Goal: Information Seeking & Learning: Learn about a topic

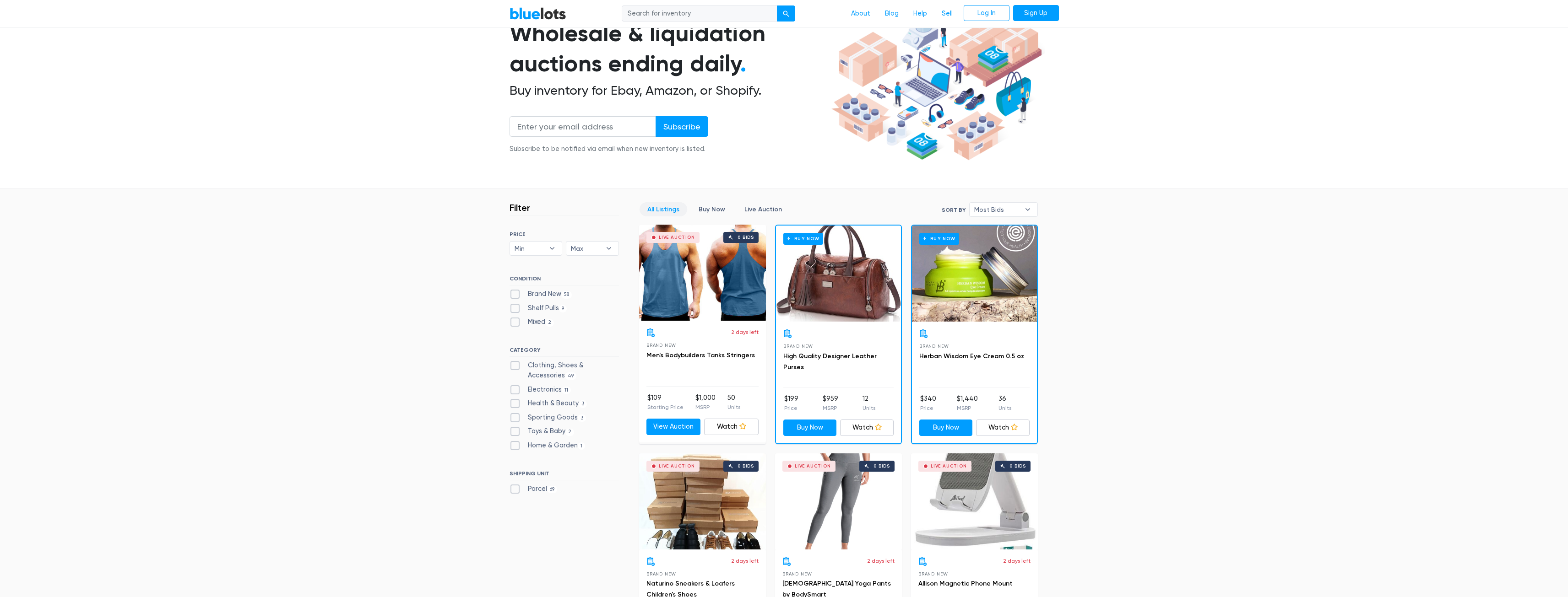
scroll to position [152, 0]
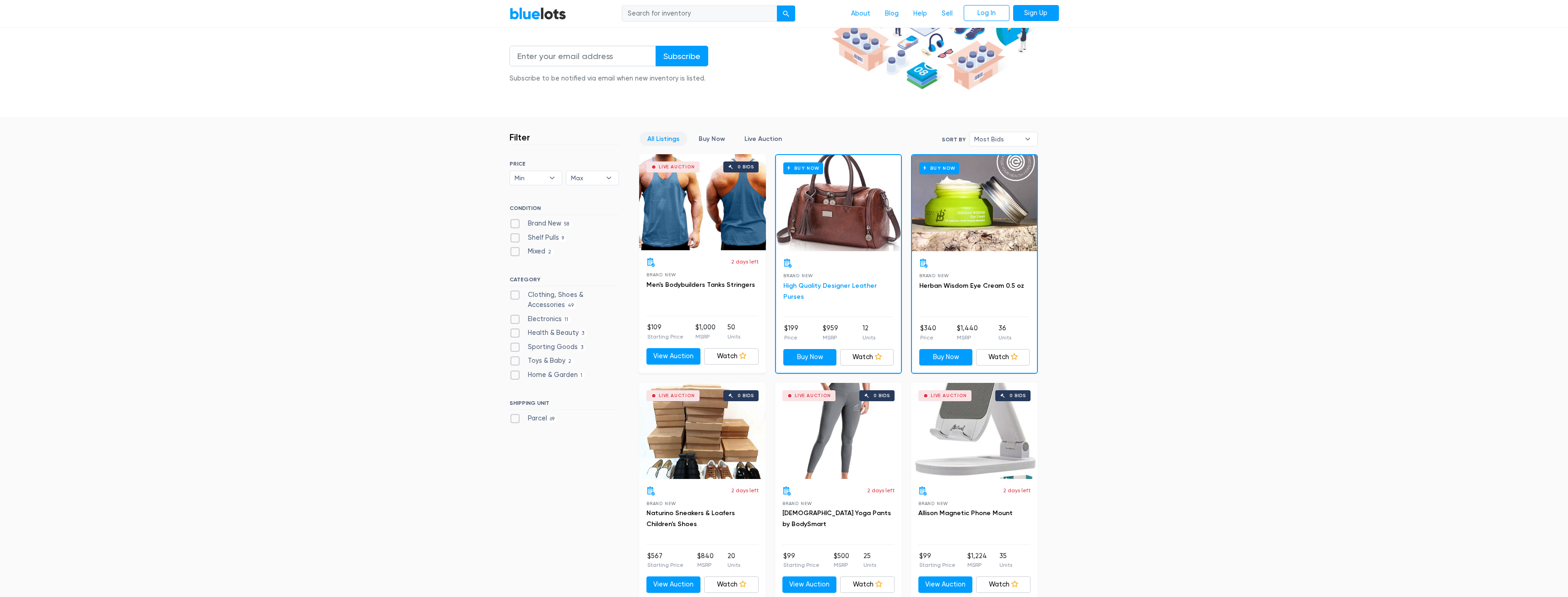
click at [837, 287] on link "High Quality Designer Leather Purses" at bounding box center [830, 291] width 94 height 19
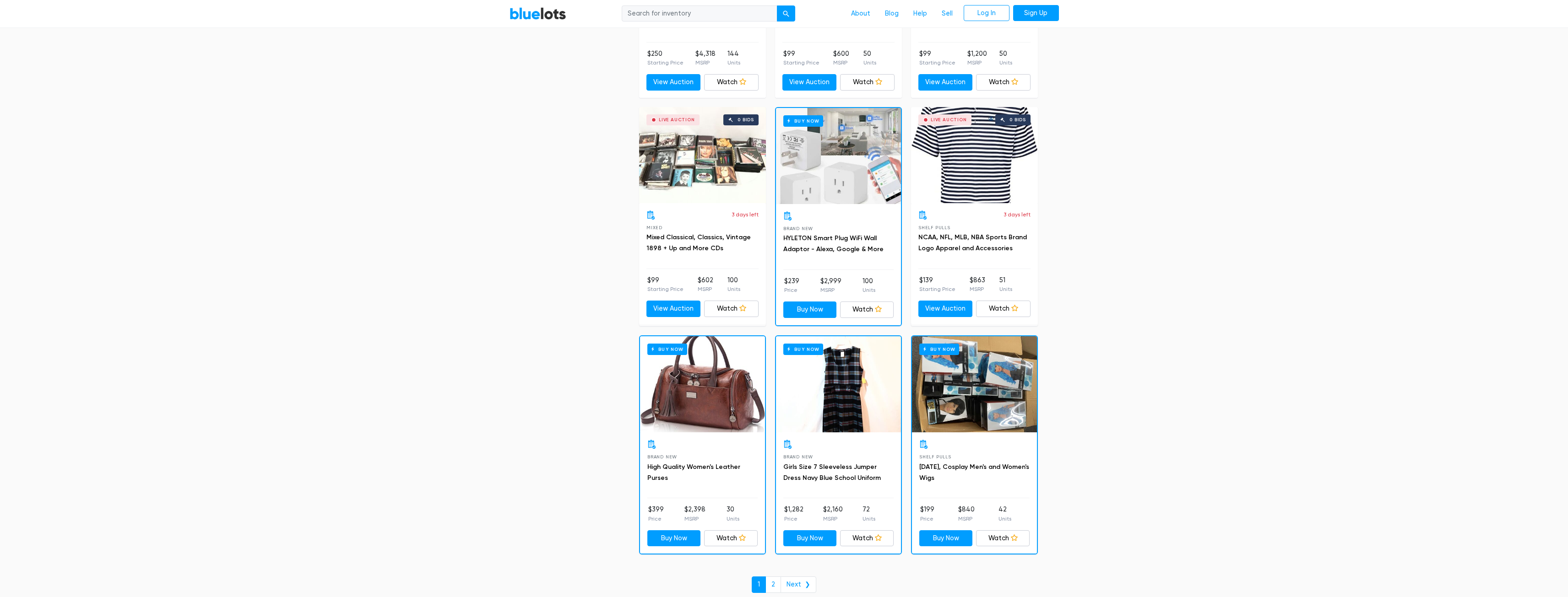
scroll to position [3774, 0]
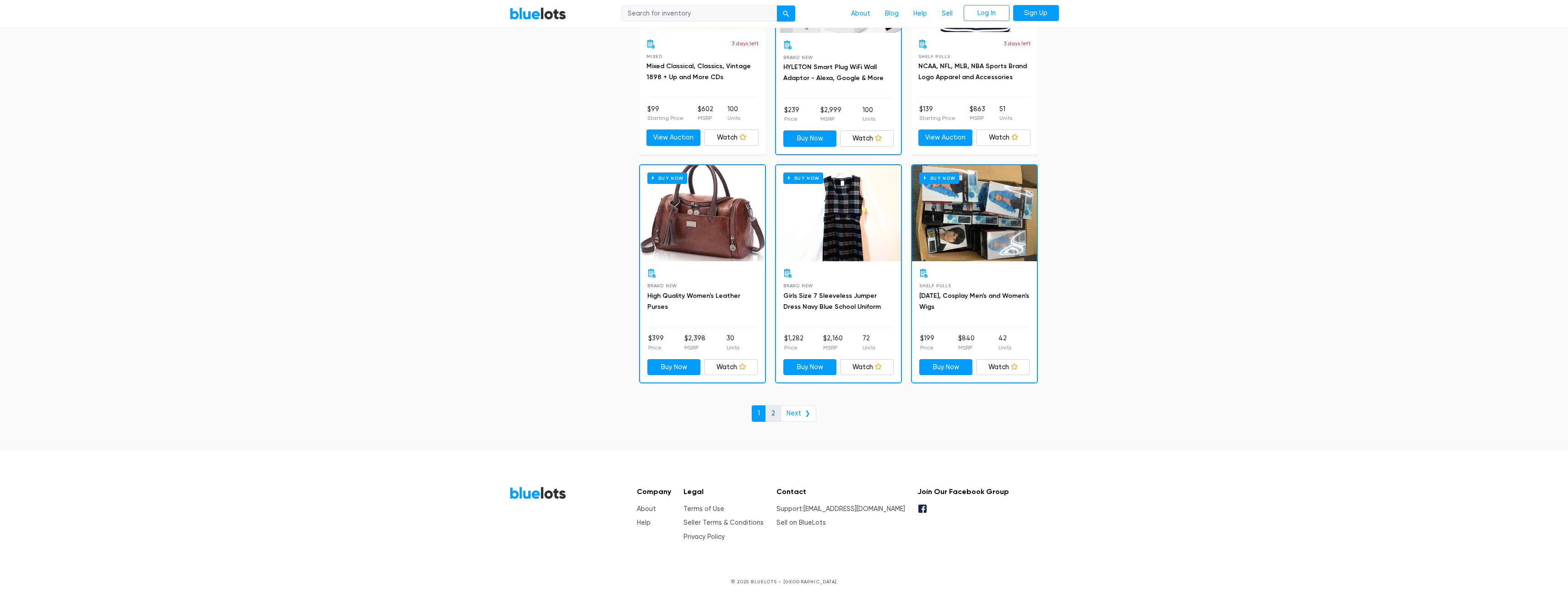
click at [776, 412] on link "2" at bounding box center [773, 413] width 15 height 16
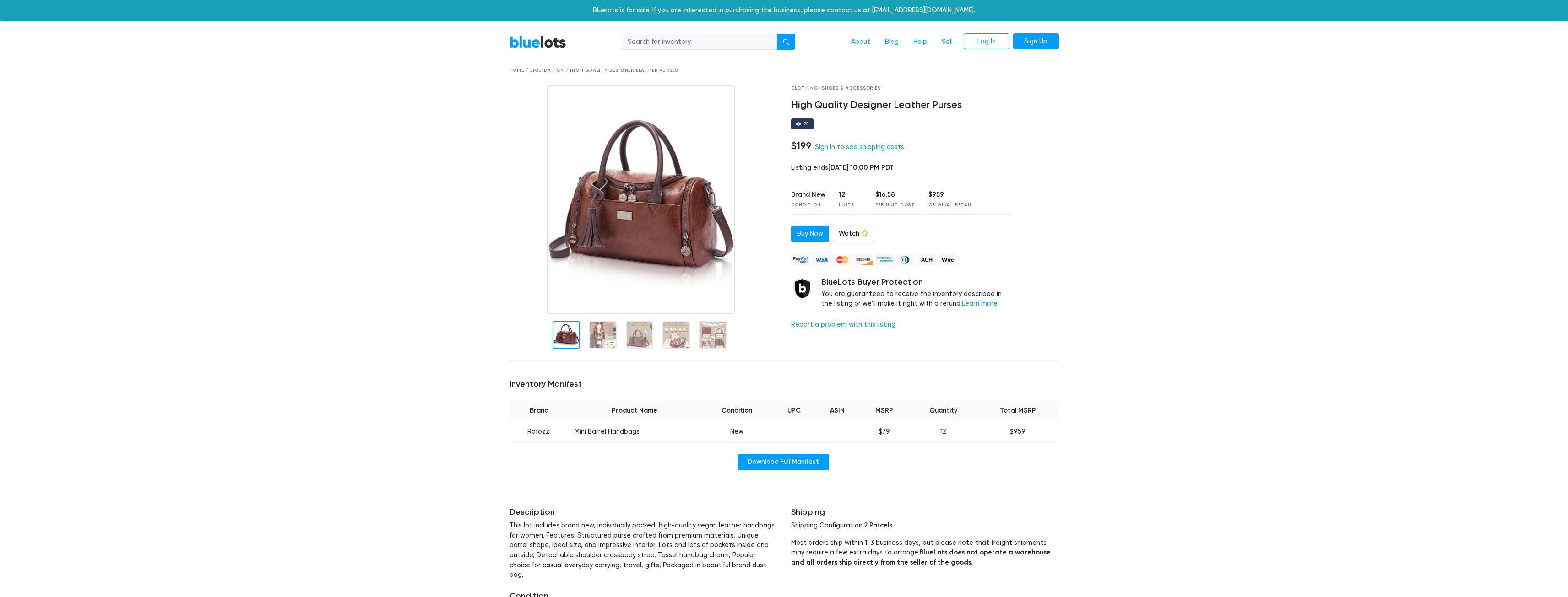
click at [562, 332] on div at bounding box center [566, 335] width 28 height 27
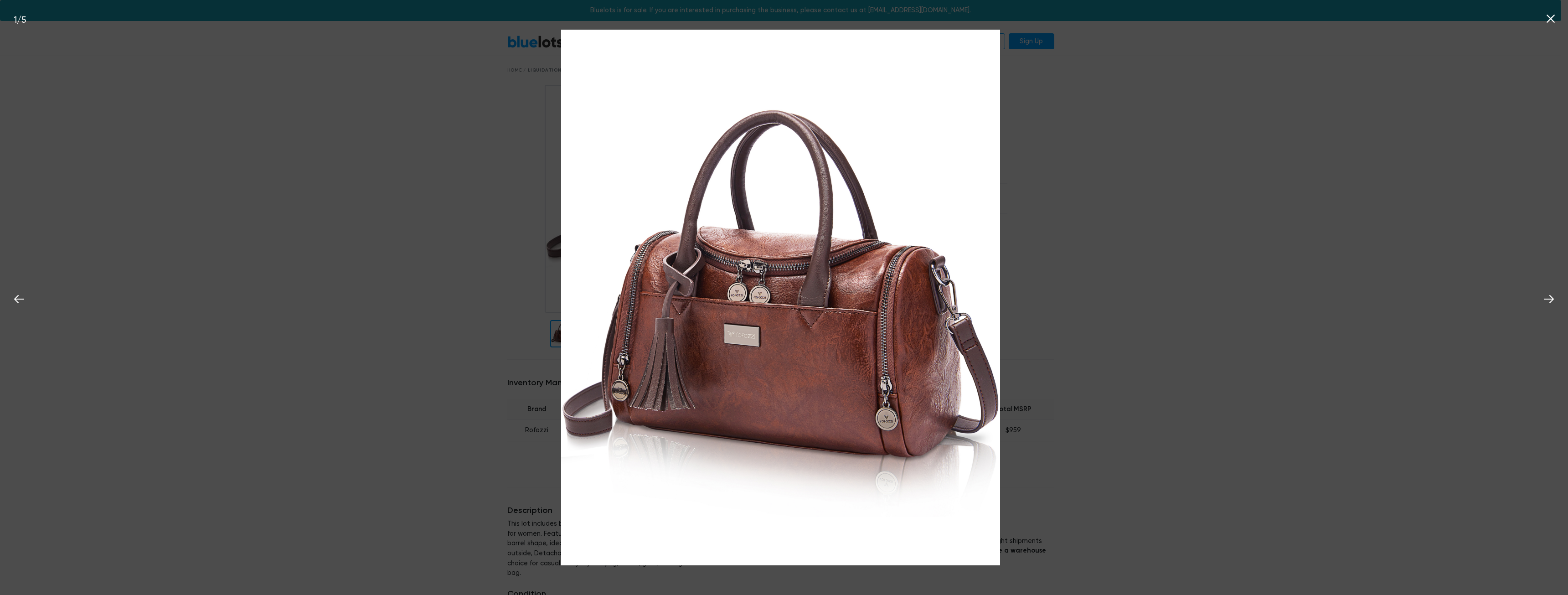
click at [309, 188] on div "1 / 5" at bounding box center [784, 297] width 1568 height 595
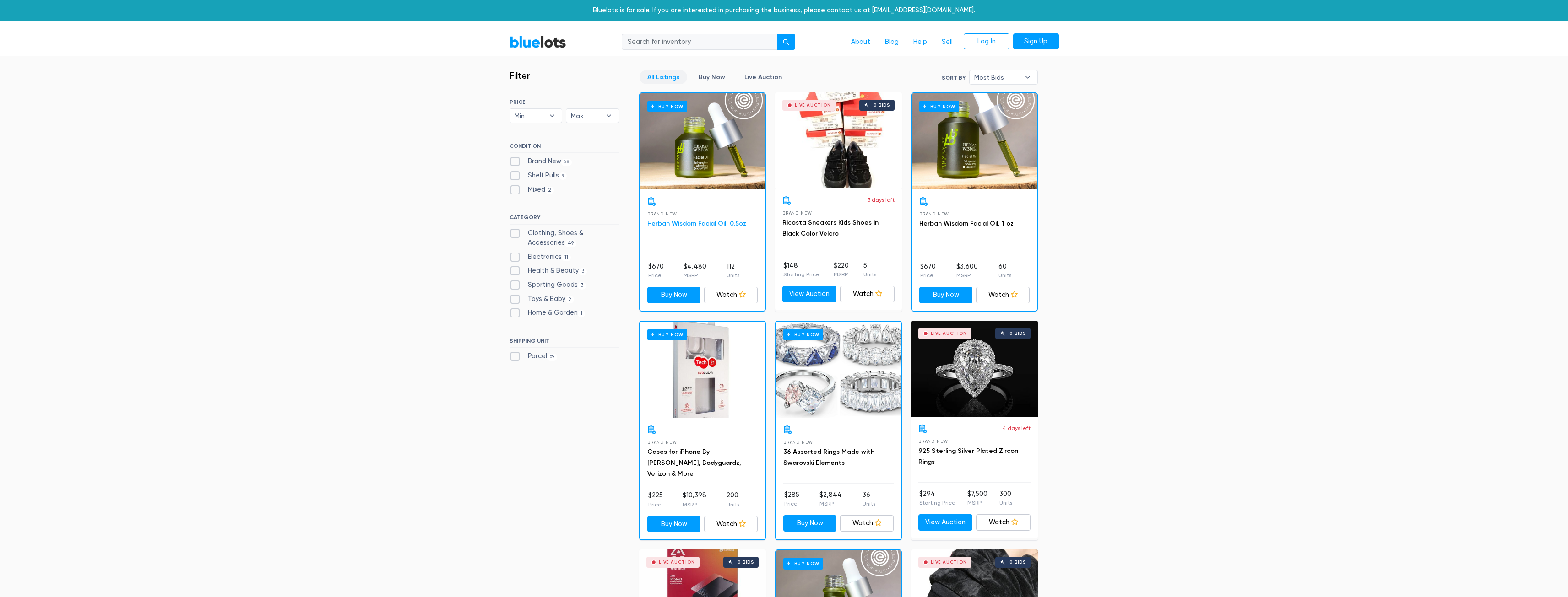
click at [679, 223] on link "Herban Wisdom Facial Oil, 0.5oz" at bounding box center [697, 223] width 99 height 8
click at [546, 160] on label "Brand New 58" at bounding box center [540, 161] width 63 height 10
click at [515, 160] on New"] "Brand New 58" at bounding box center [512, 159] width 6 height 6
checkbox New"] "true"
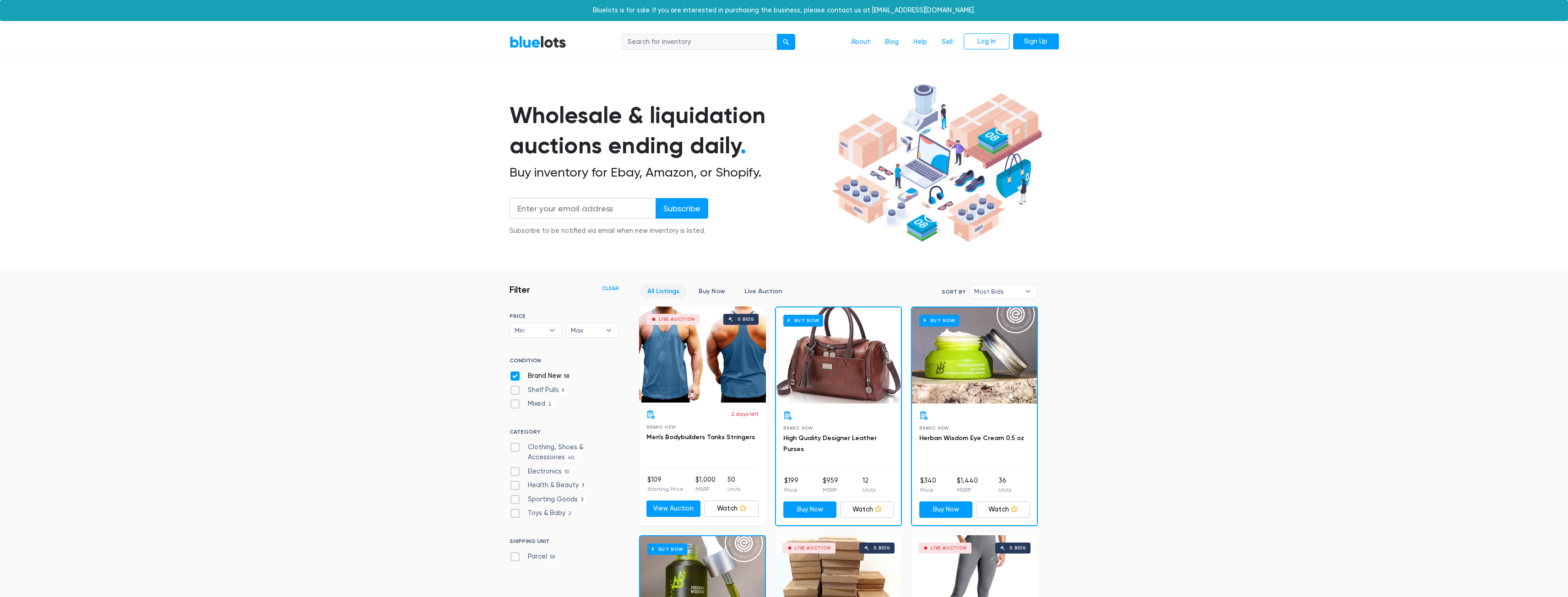
click at [513, 376] on label "Brand New 58" at bounding box center [540, 376] width 63 height 10
click at [513, 376] on New"] "Brand New 58" at bounding box center [512, 374] width 6 height 6
checkbox New"] "false"
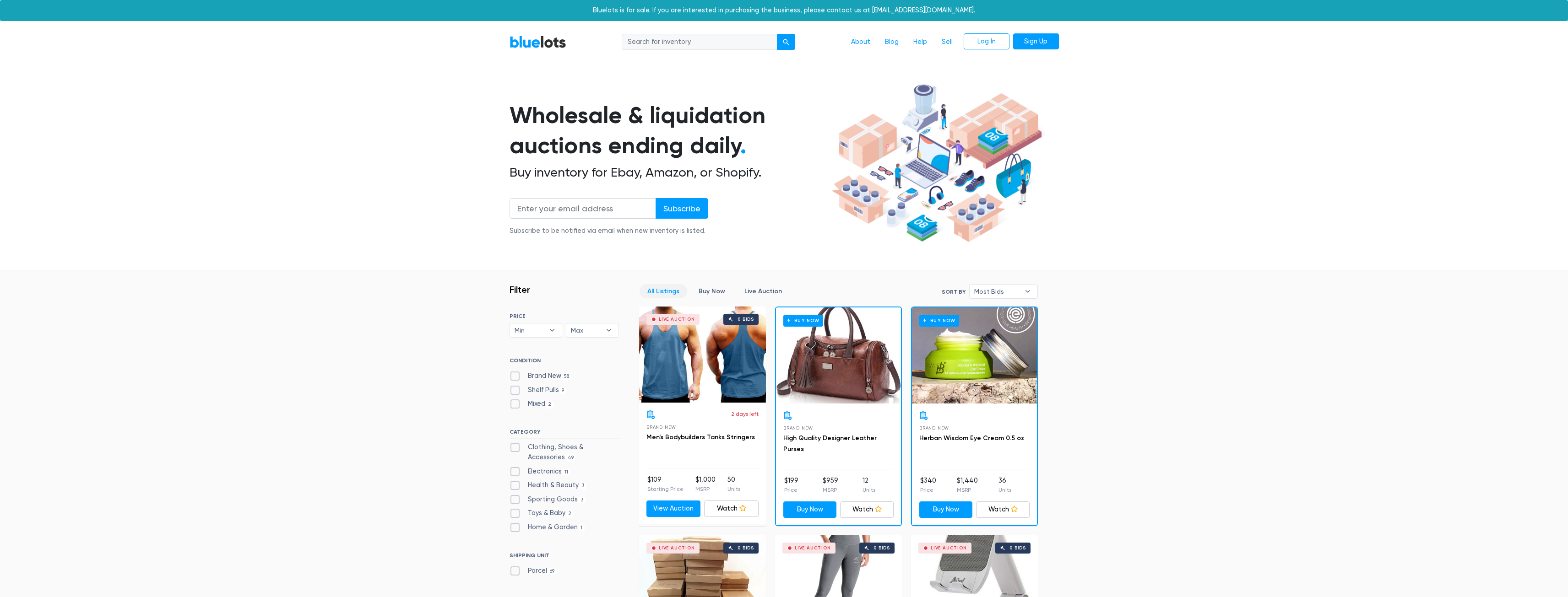
click at [556, 485] on label "Health & Beauty 3" at bounding box center [548, 485] width 78 height 10
click at [515, 485] on Beauty"] "Health & Beauty 3" at bounding box center [512, 483] width 6 height 6
checkbox Beauty"] "true"
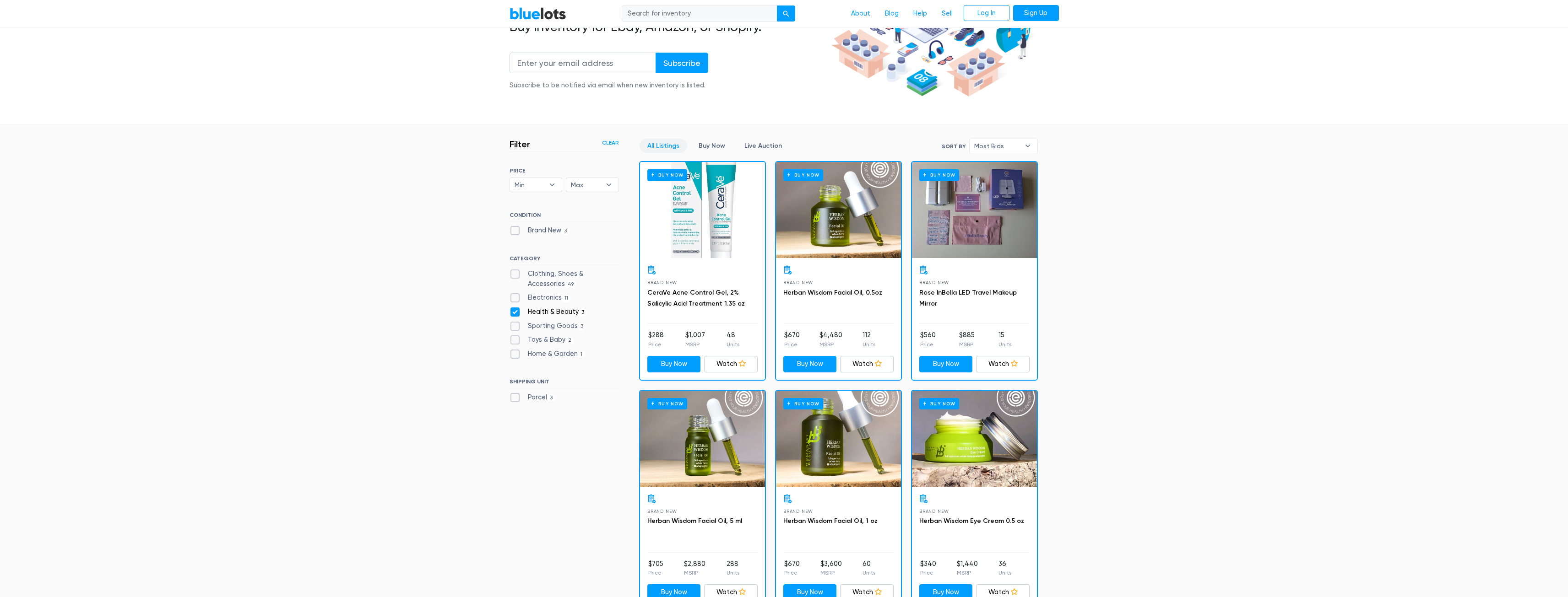
scroll to position [94, 0]
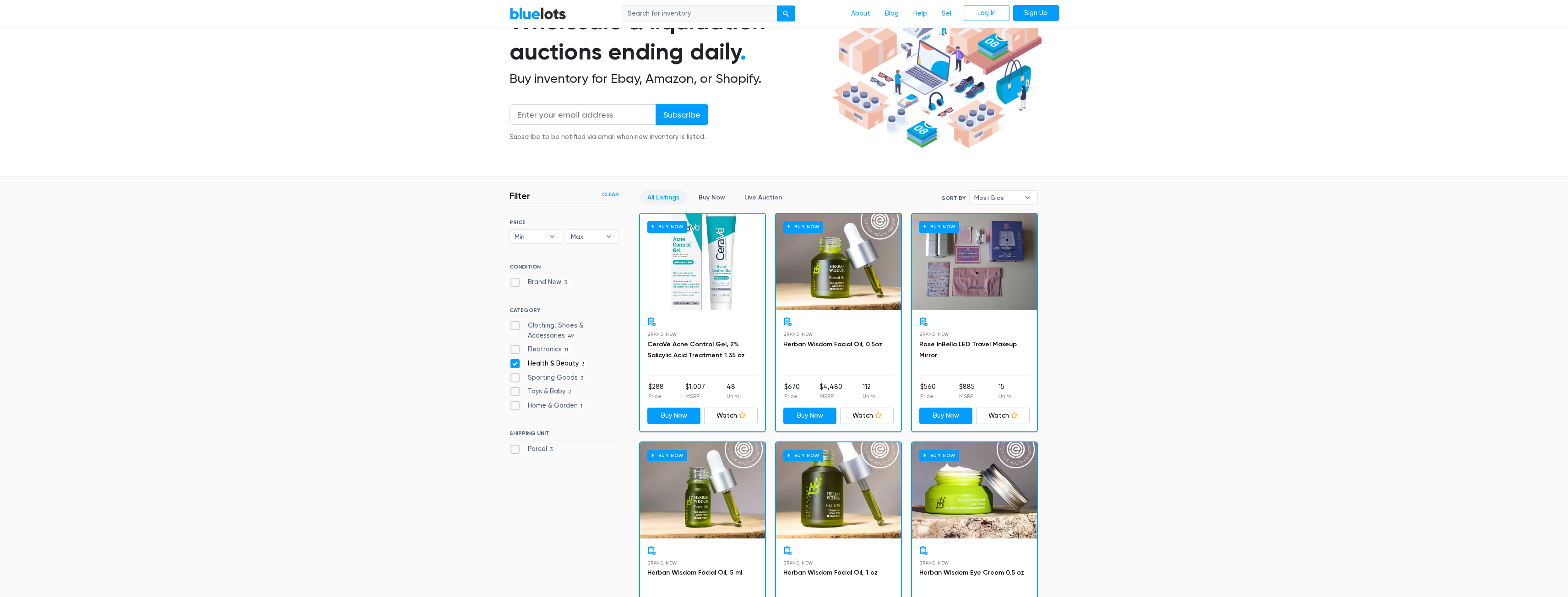
click at [567, 324] on label "Clothing, Shoes & Accessories 49" at bounding box center [564, 331] width 109 height 20
click at [515, 324] on Accessories"] "Clothing, Shoes & Accessories 49" at bounding box center [512, 324] width 6 height 6
checkbox Accessories"] "true"
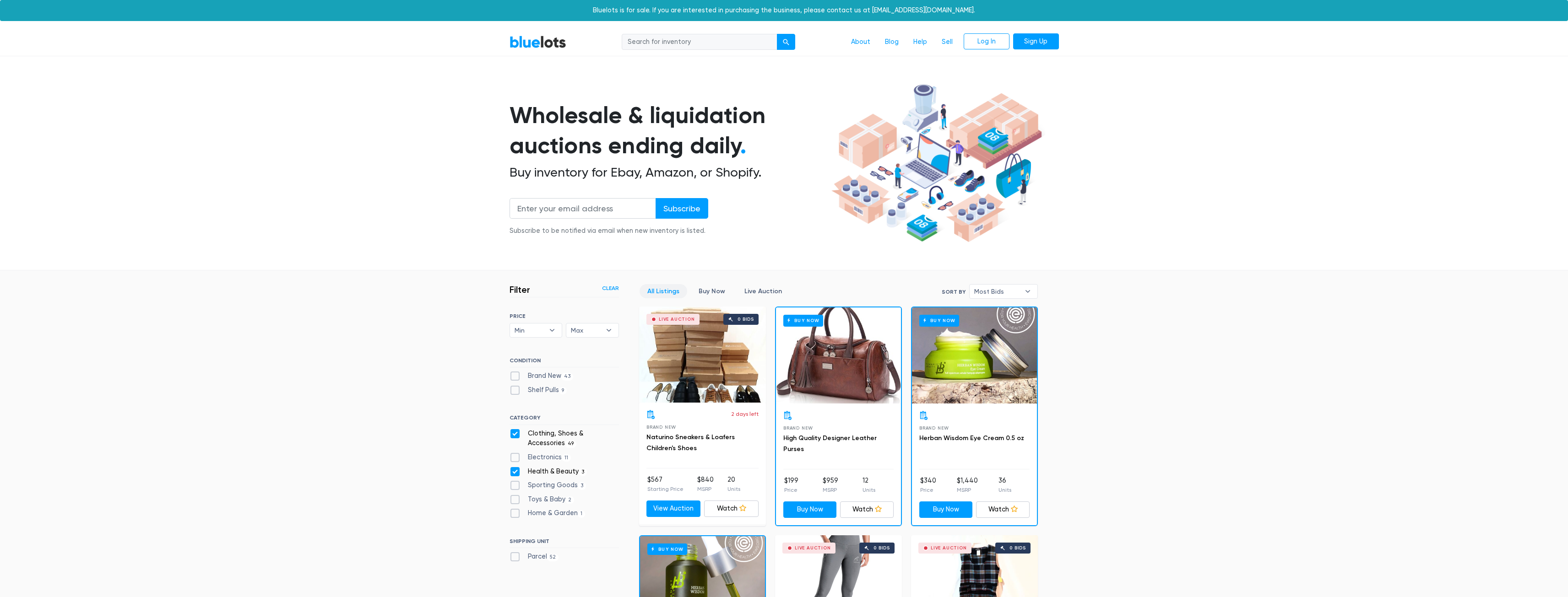
scroll to position [246, 0]
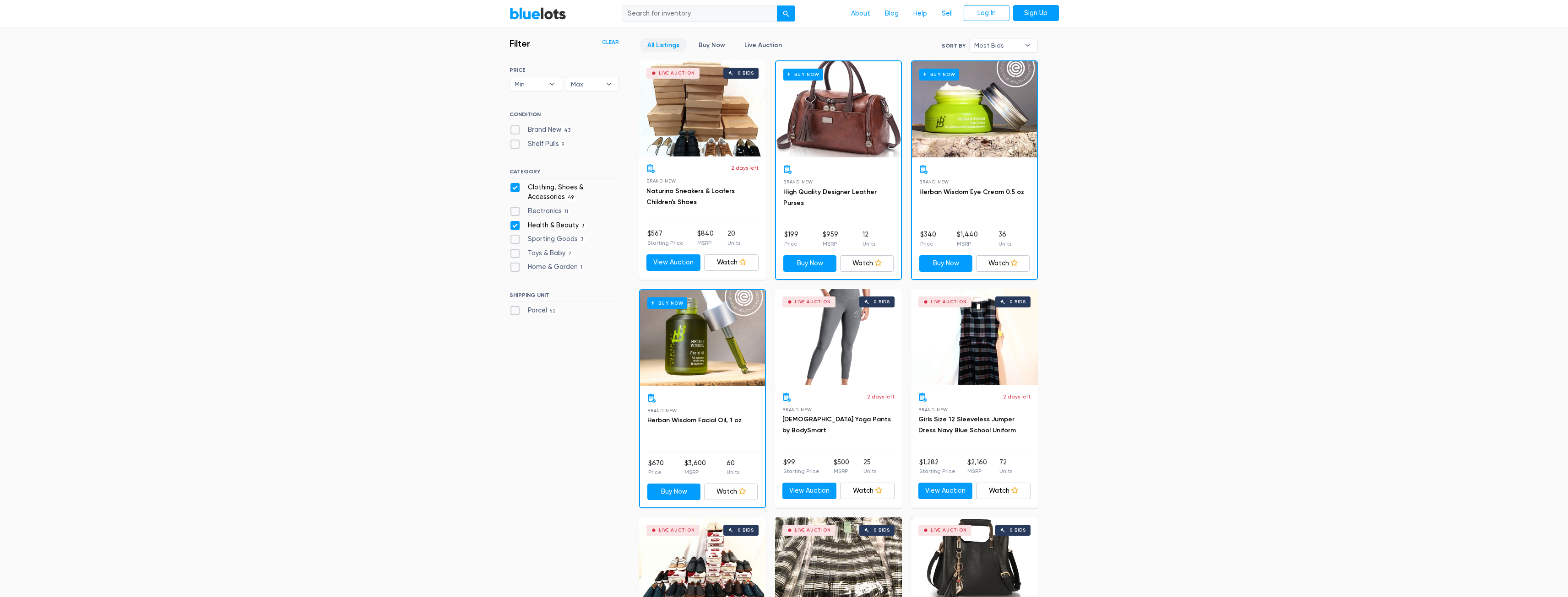
click at [512, 226] on label "Health & Beauty 3" at bounding box center [548, 225] width 78 height 10
click at [512, 226] on Beauty"] "Health & Beauty 3" at bounding box center [512, 224] width 6 height 6
checkbox Beauty"] "false"
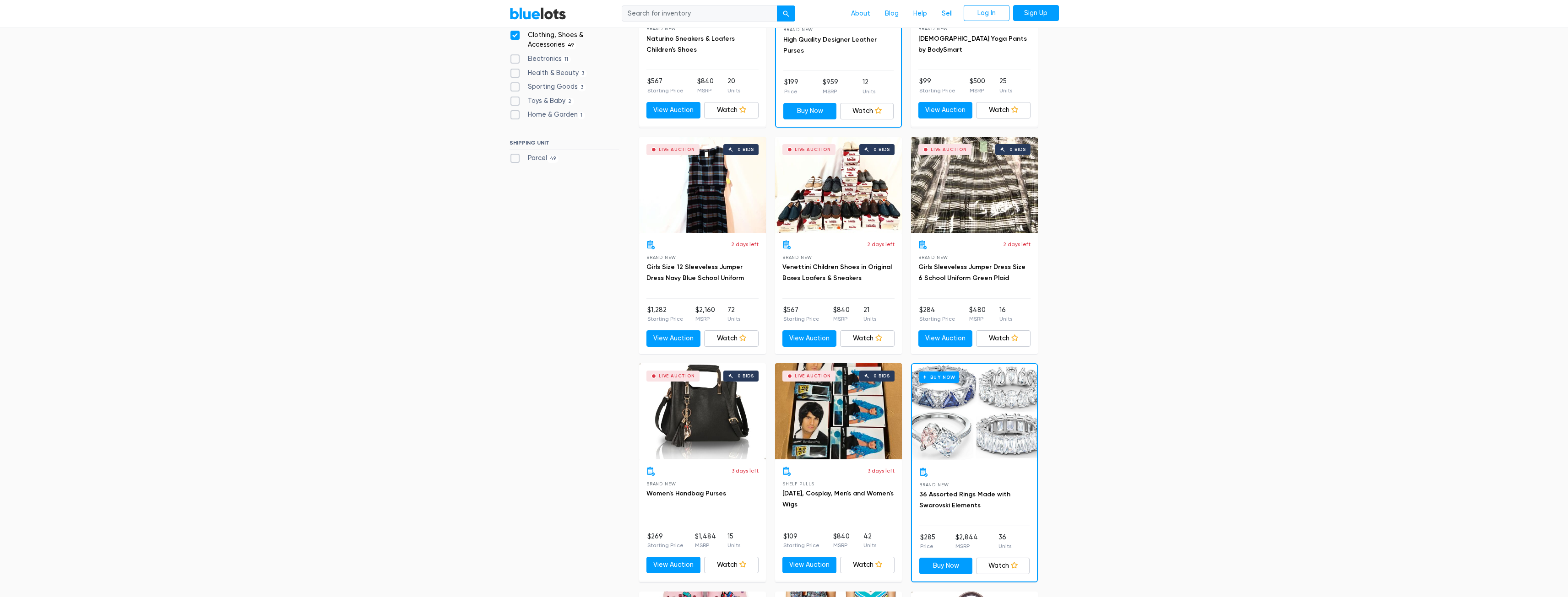
scroll to position [551, 0]
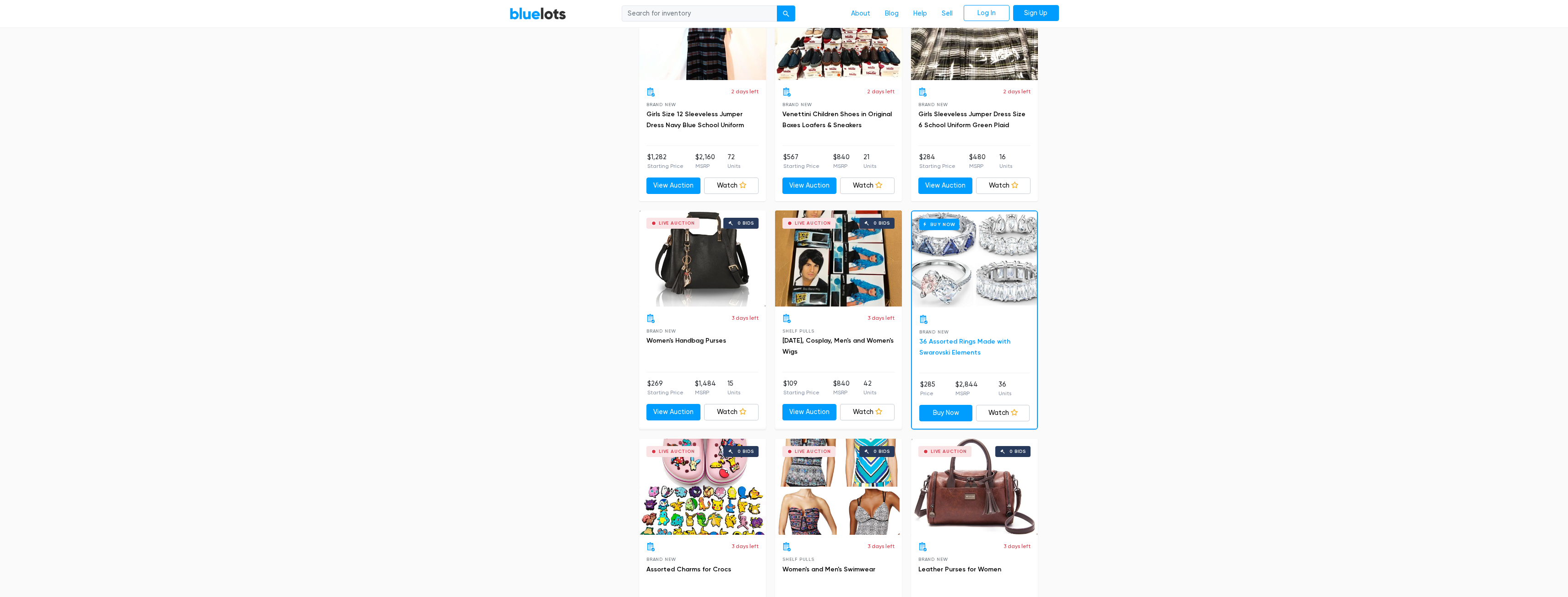
click at [958, 342] on link "36 Assorted Rings Made with Swarovski Elements" at bounding box center [965, 347] width 91 height 19
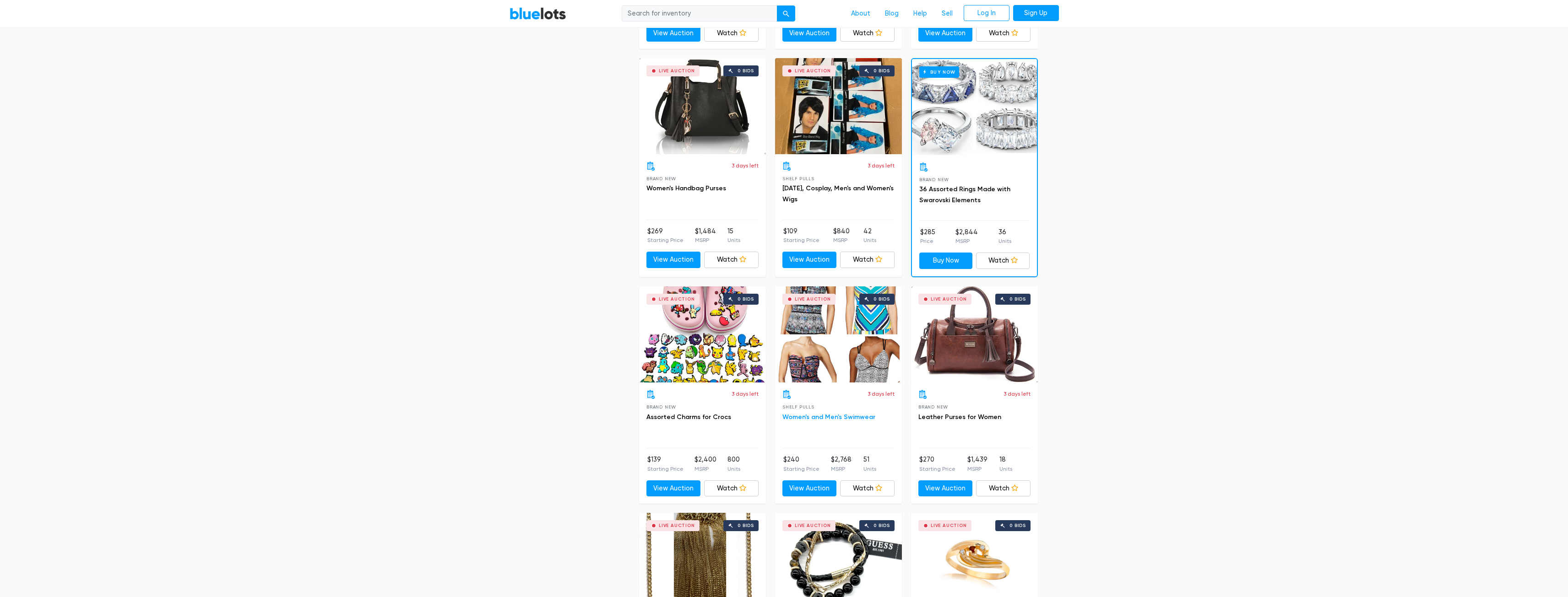
click at [828, 418] on link "Women's and Men's Swimwear" at bounding box center [829, 417] width 93 height 8
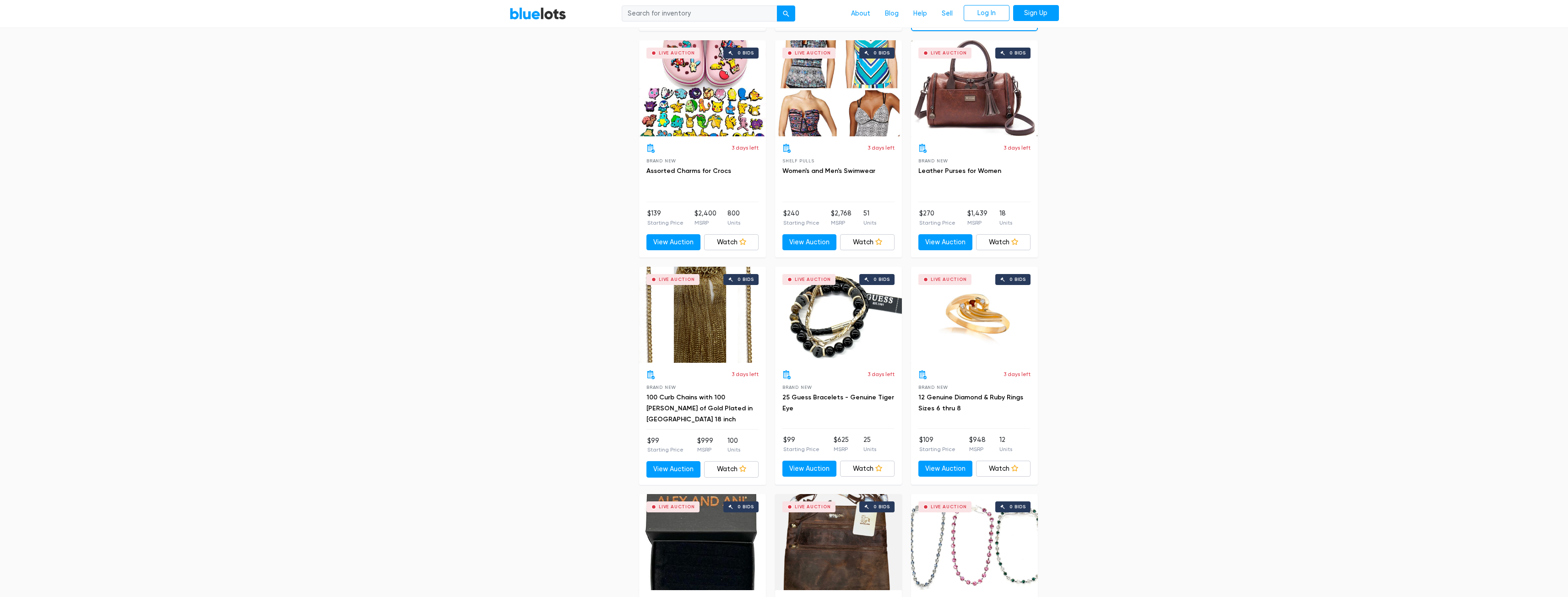
scroll to position [1009, 0]
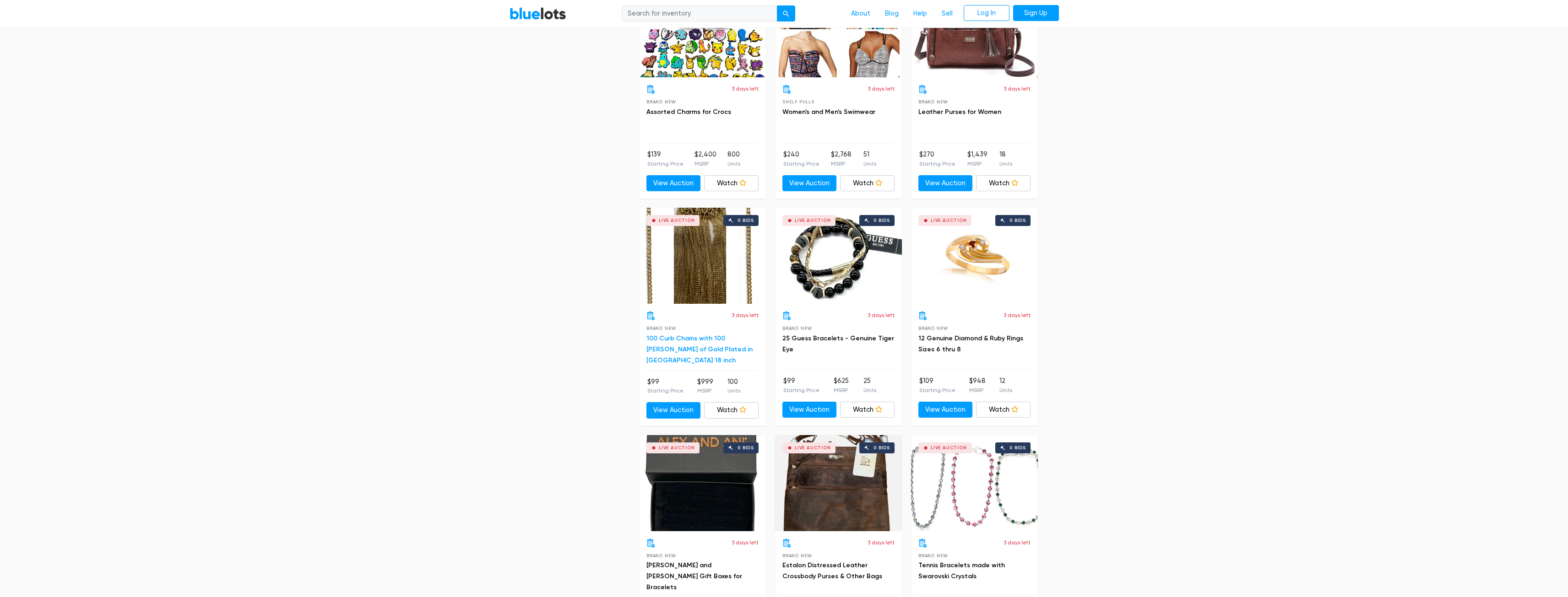
click at [679, 337] on link "100 Curb Chains with 100 Mills of Gold Plated in USA 18 inch" at bounding box center [699, 349] width 106 height 30
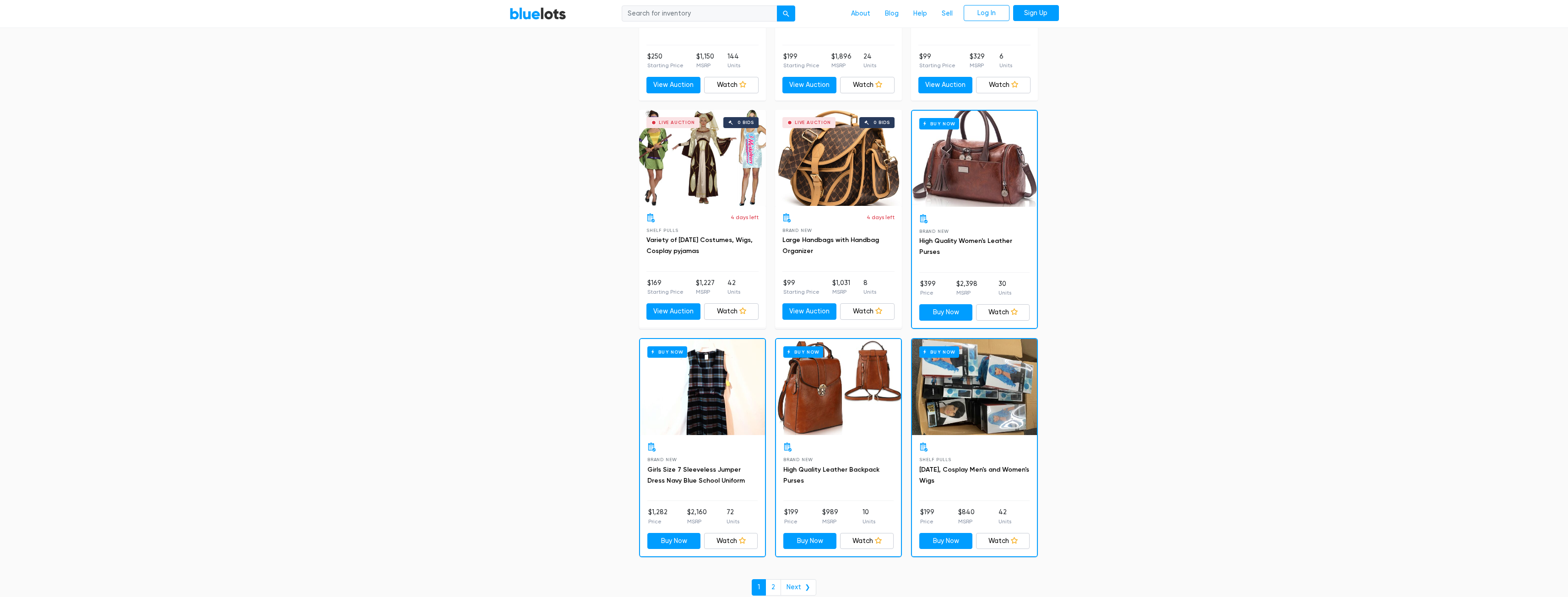
scroll to position [3754, 0]
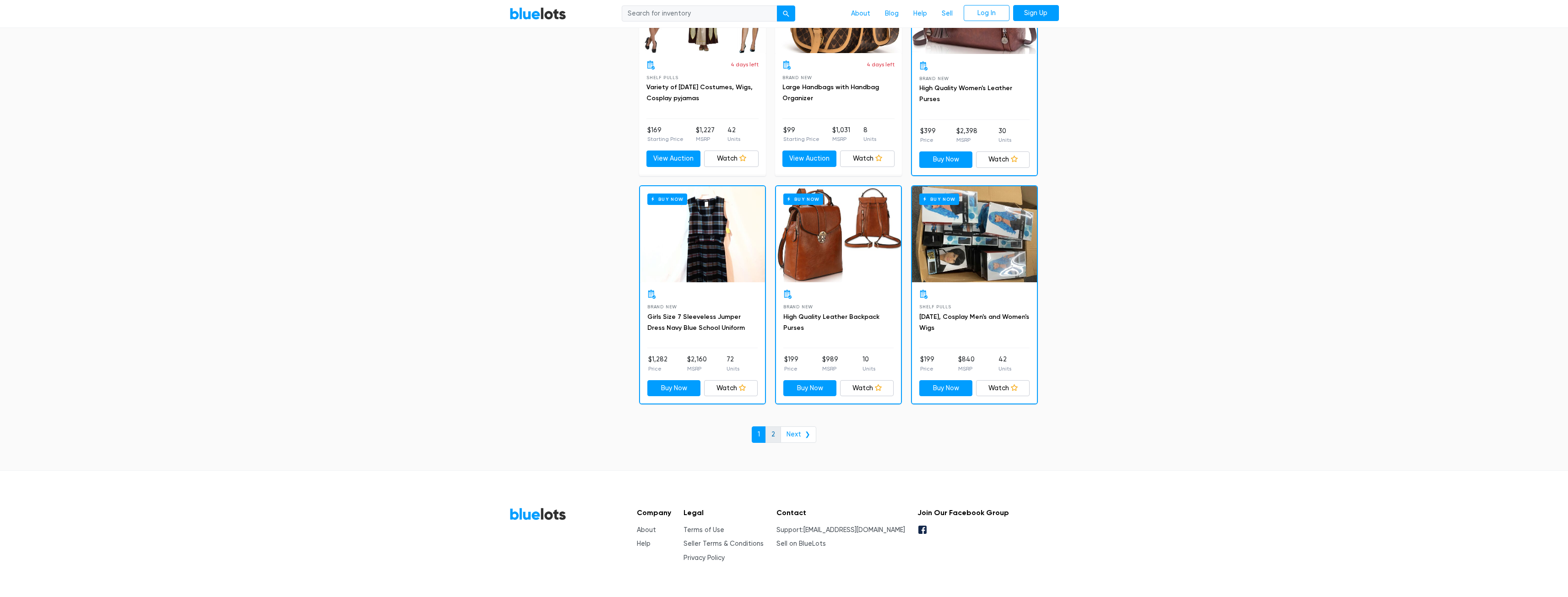
click at [772, 432] on link "2" at bounding box center [773, 434] width 15 height 16
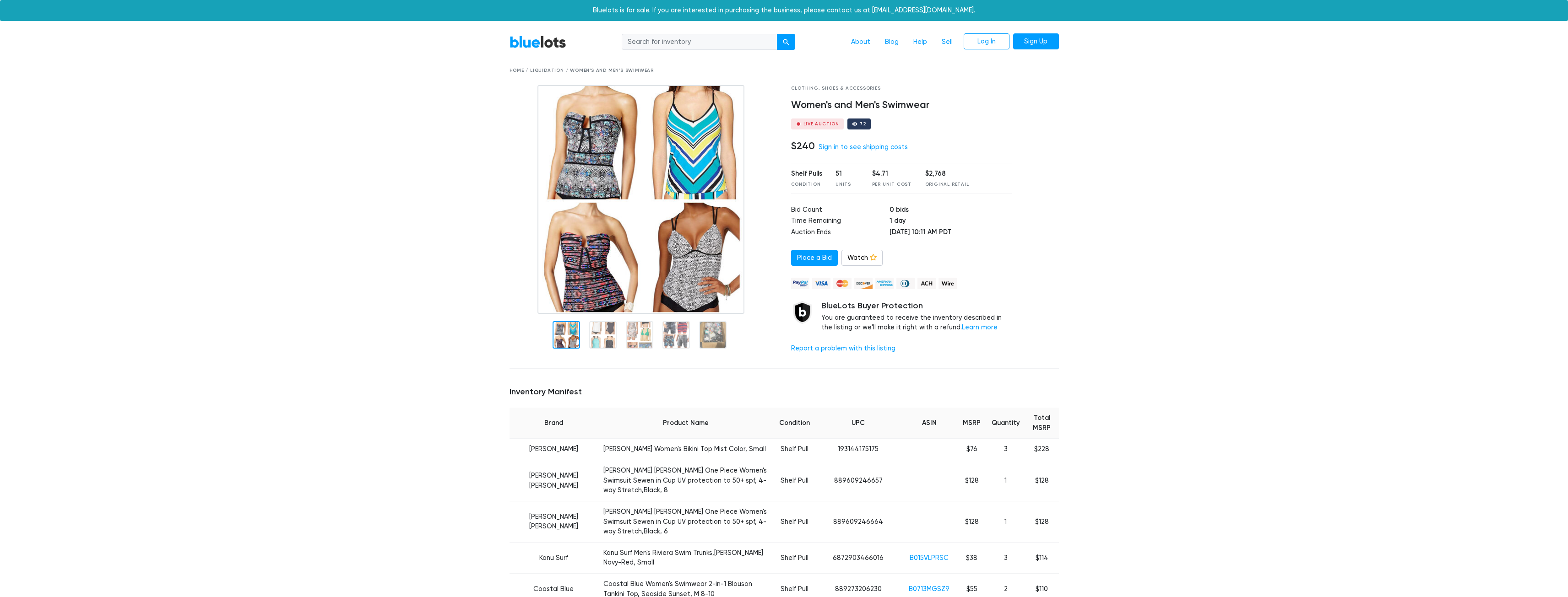
scroll to position [152, 0]
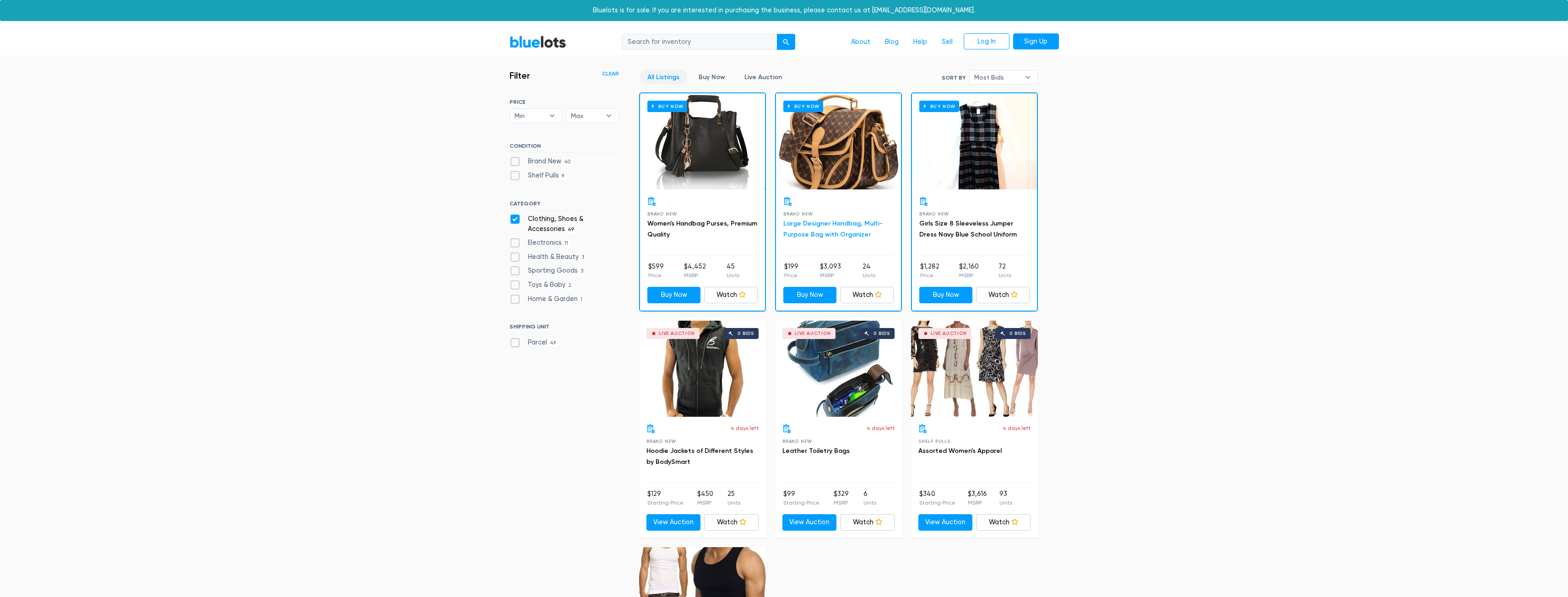
click at [845, 225] on link "Large Designer Handbag, Multi-Purpose Bag with Organizer" at bounding box center [833, 229] width 99 height 19
click at [555, 240] on label "Electronics 11" at bounding box center [540, 243] width 62 height 10
click at [515, 240] on input "Electronics 11" at bounding box center [512, 241] width 6 height 6
checkbox input "true"
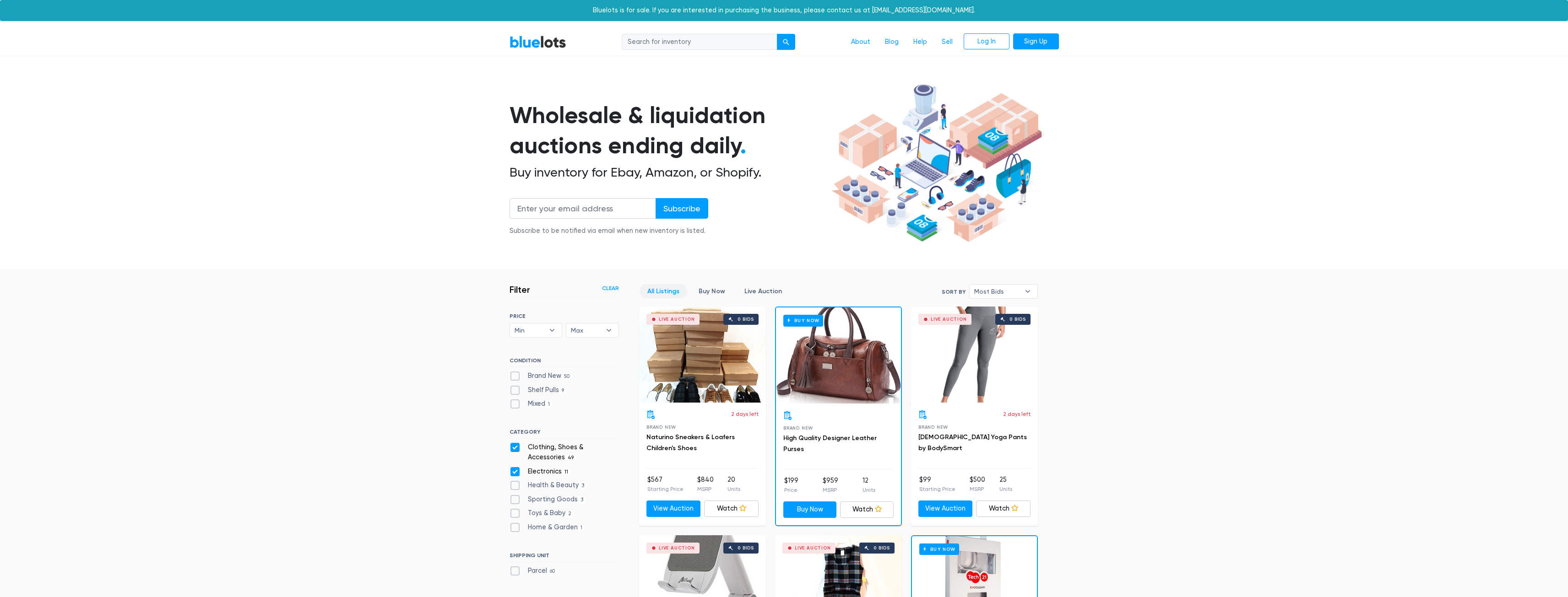
scroll to position [246, 0]
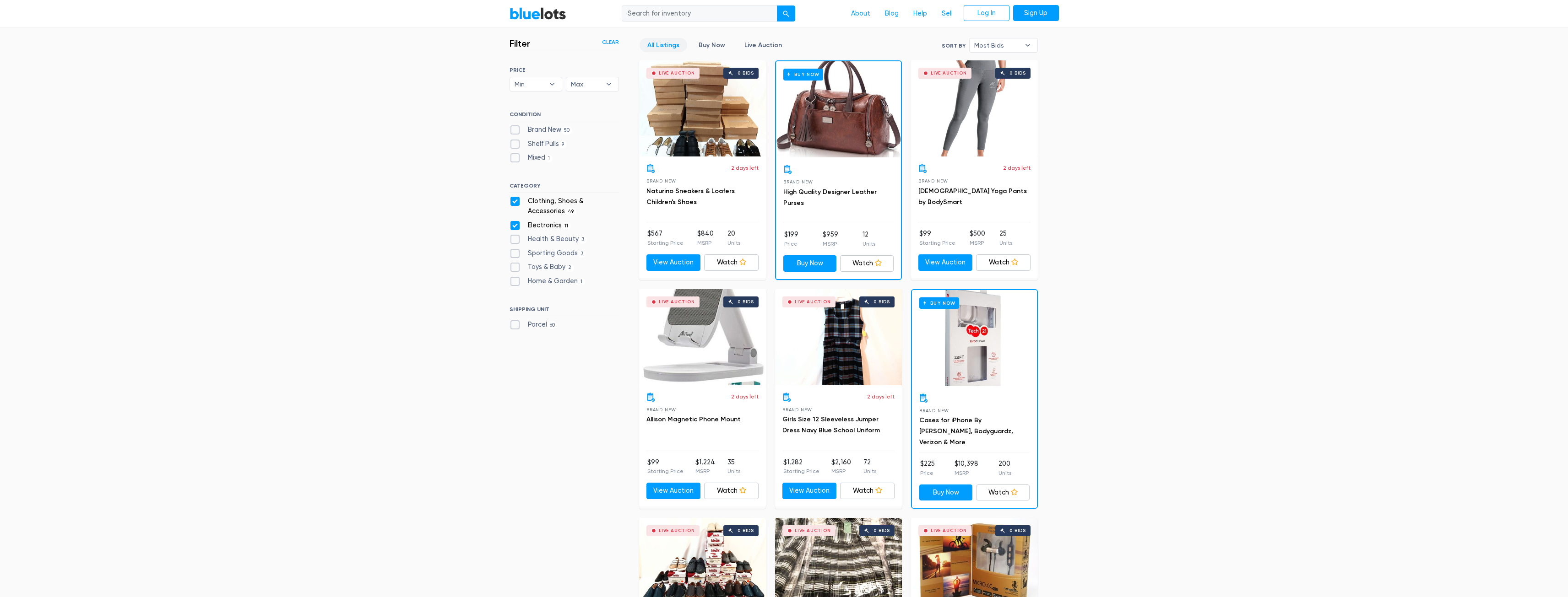
click at [515, 201] on label "Clothing, Shoes & Accessories 49" at bounding box center [564, 206] width 109 height 20
click at [515, 201] on Accessories"] "Clothing, Shoes & Accessories 49" at bounding box center [512, 199] width 6 height 6
checkbox Accessories"] "false"
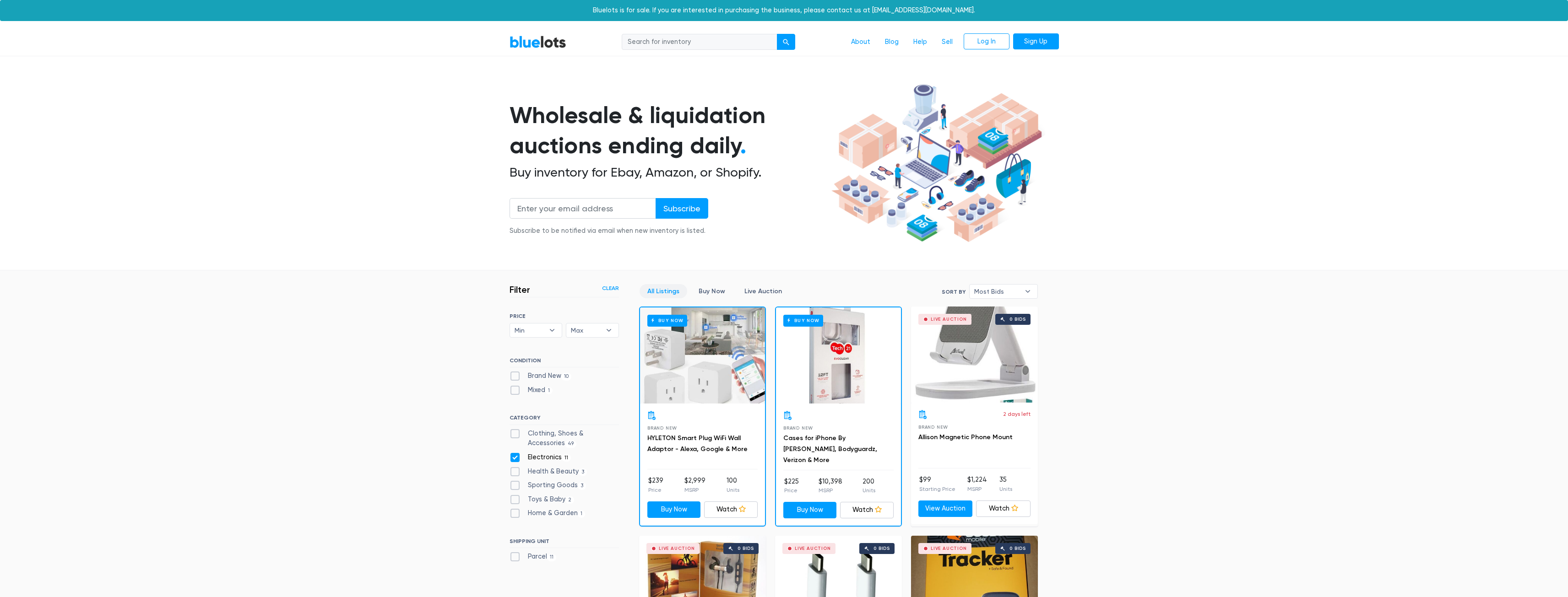
scroll to position [246, 0]
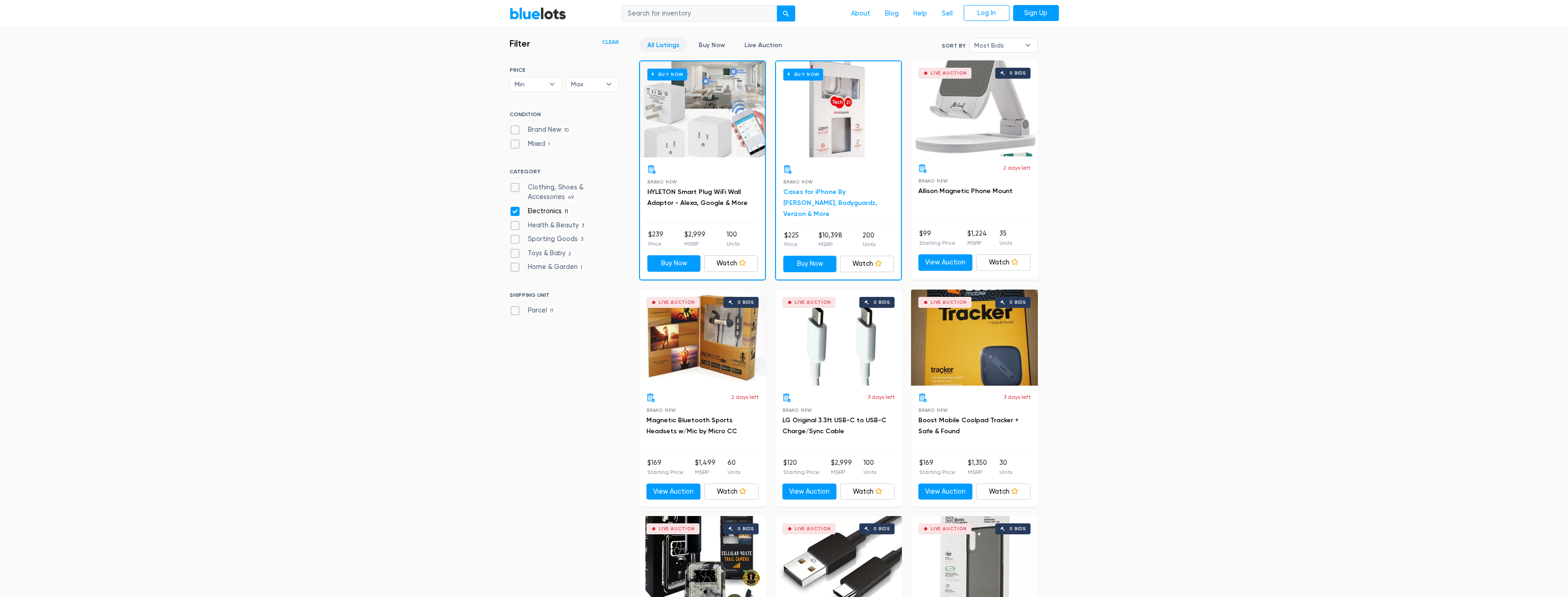
click at [817, 192] on link "Cases for iPhone By [PERSON_NAME], Bodyguardz, Verizon & More" at bounding box center [830, 203] width 94 height 30
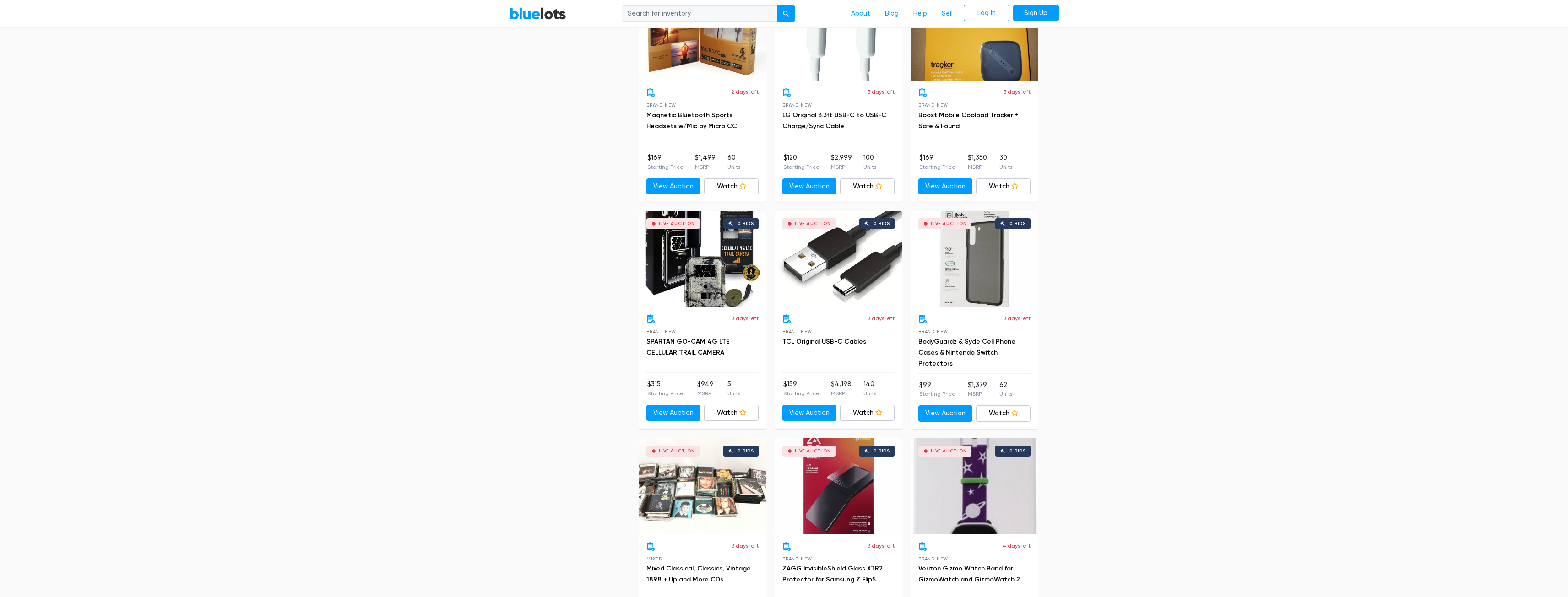
scroll to position [704, 0]
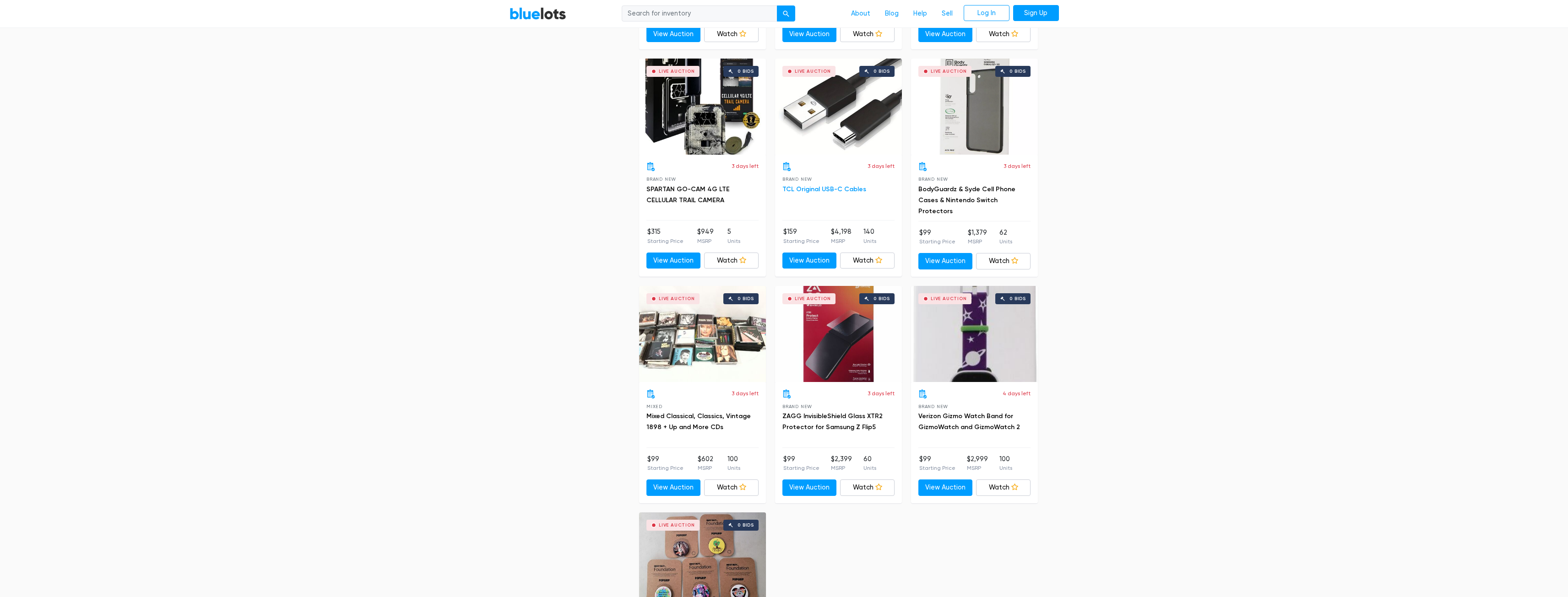
click at [831, 189] on link "TCL Original USB-C Cables" at bounding box center [824, 189] width 84 height 8
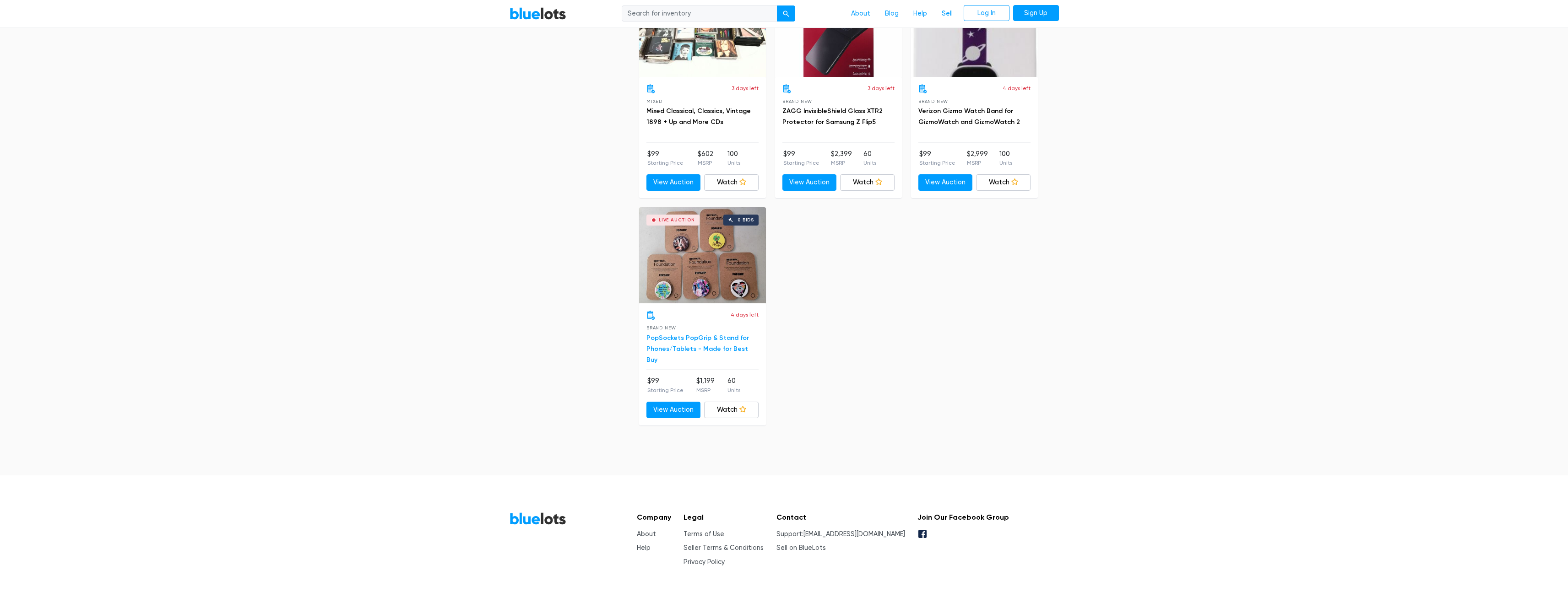
scroll to position [856, 0]
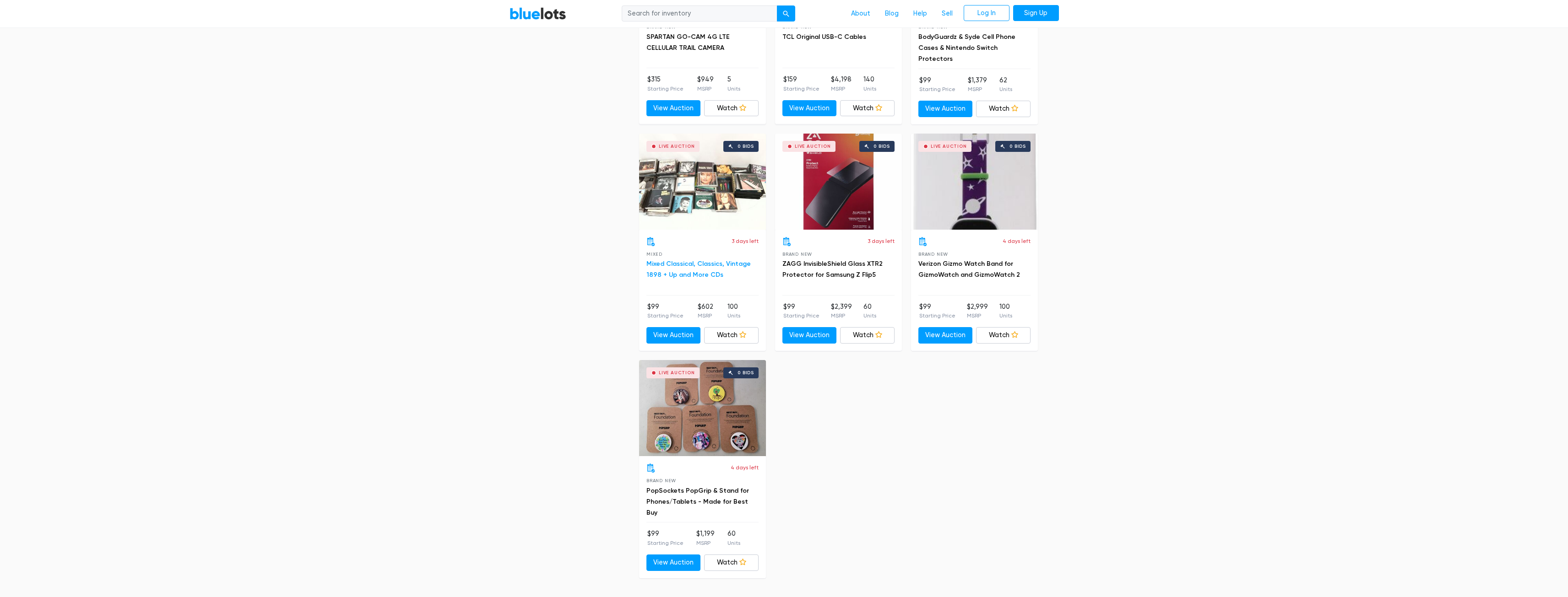
click at [685, 260] on link "Mixed Classical, Classics, Vintage 1898 + Up and More CDs" at bounding box center [698, 269] width 105 height 19
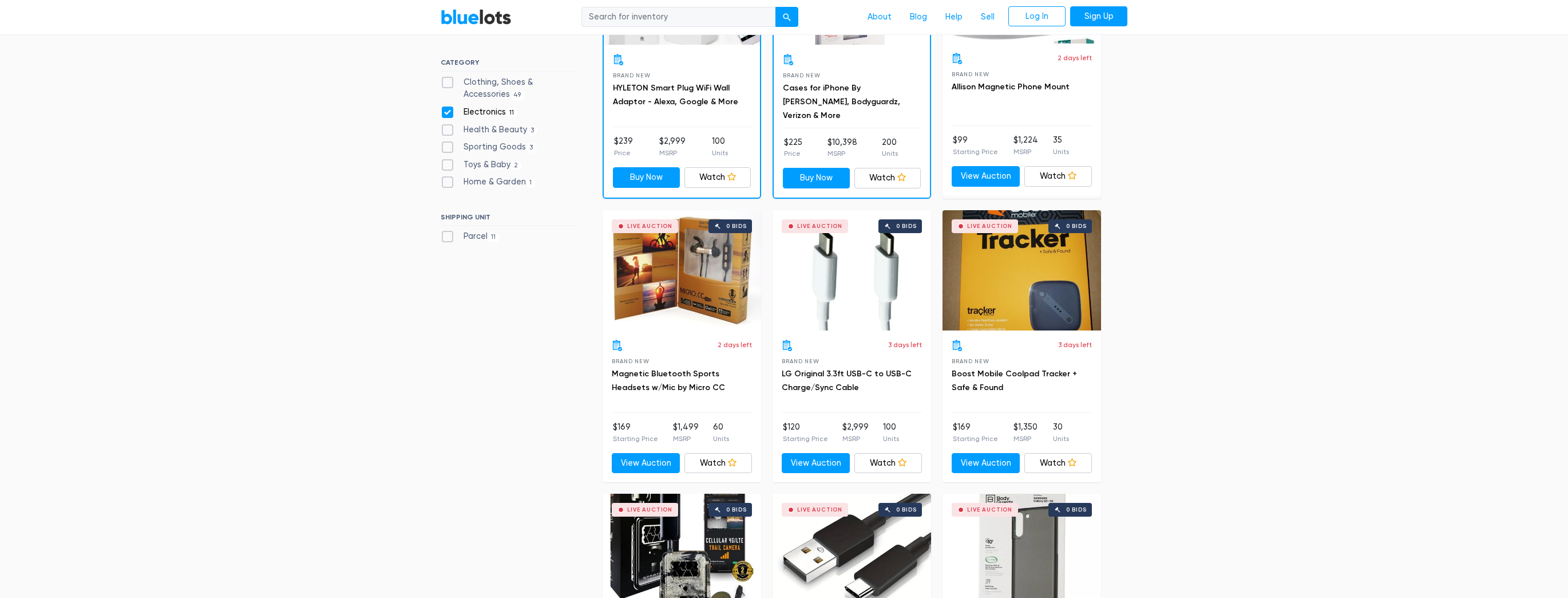
scroll to position [308, 0]
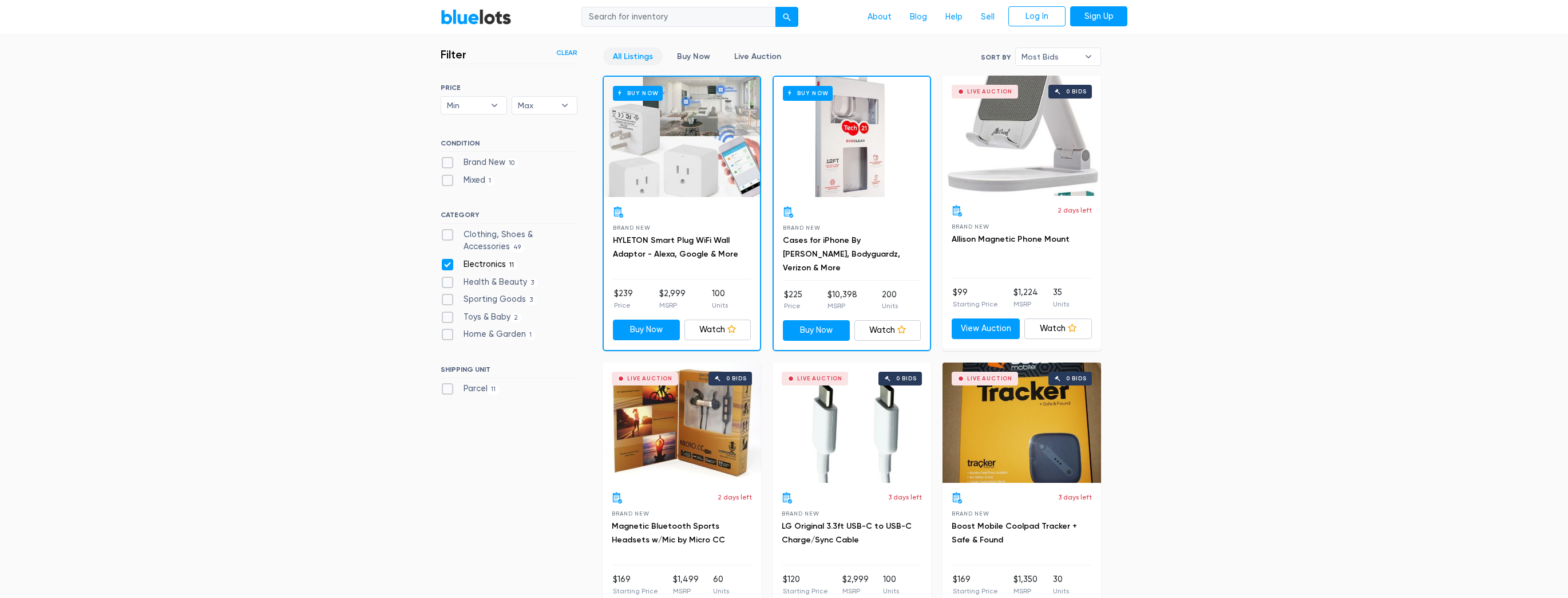
click at [448, 262] on label "Electronics 11" at bounding box center [479, 265] width 77 height 12
click at [448, 262] on input "Electronics 11" at bounding box center [445, 262] width 8 height 8
checkbox input "false"
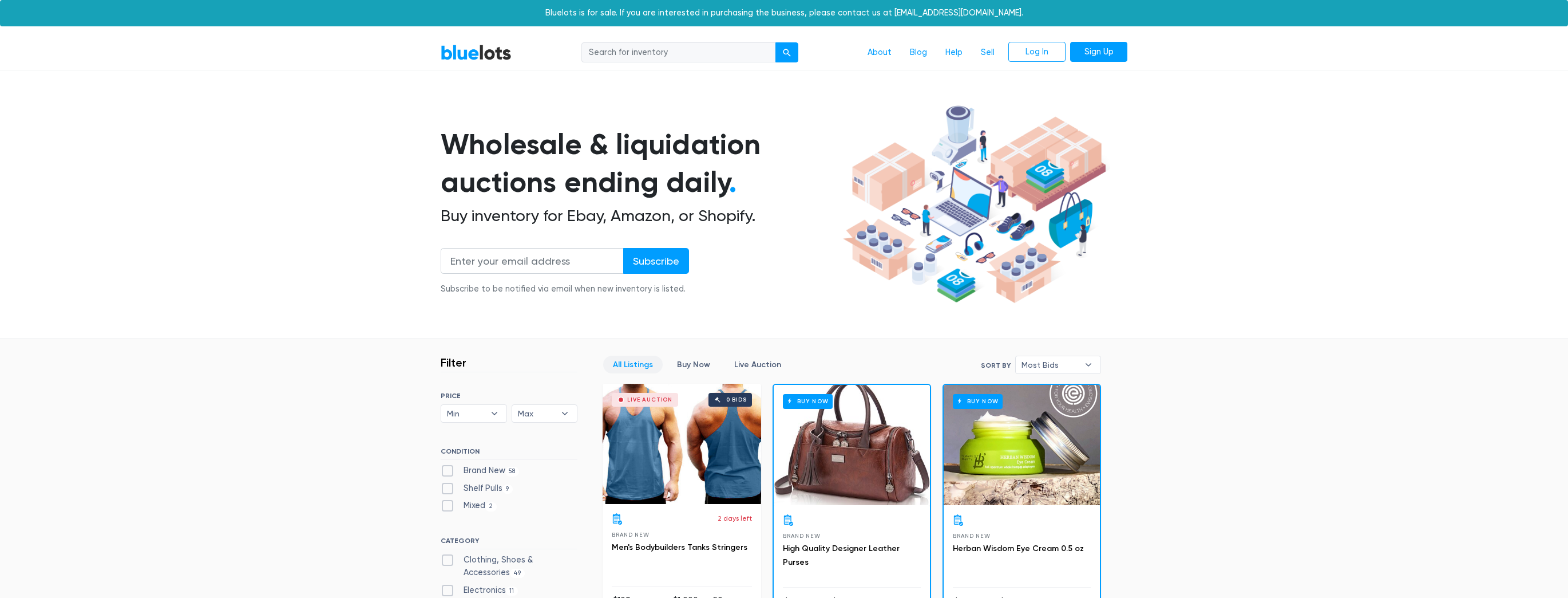
scroll to position [308, 0]
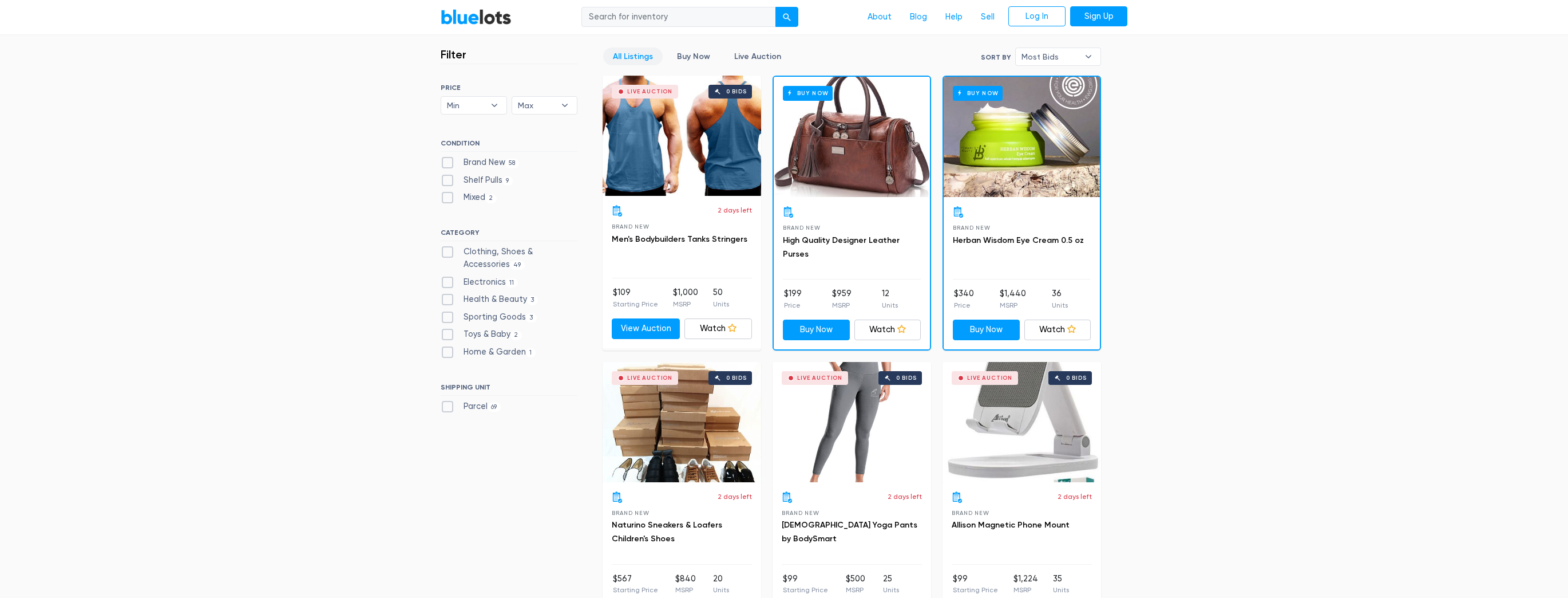
click at [450, 405] on label "Parcel 69" at bounding box center [471, 406] width 60 height 12
click at [448, 405] on input "Parcel 69" at bounding box center [445, 404] width 8 height 8
checkbox input "true"
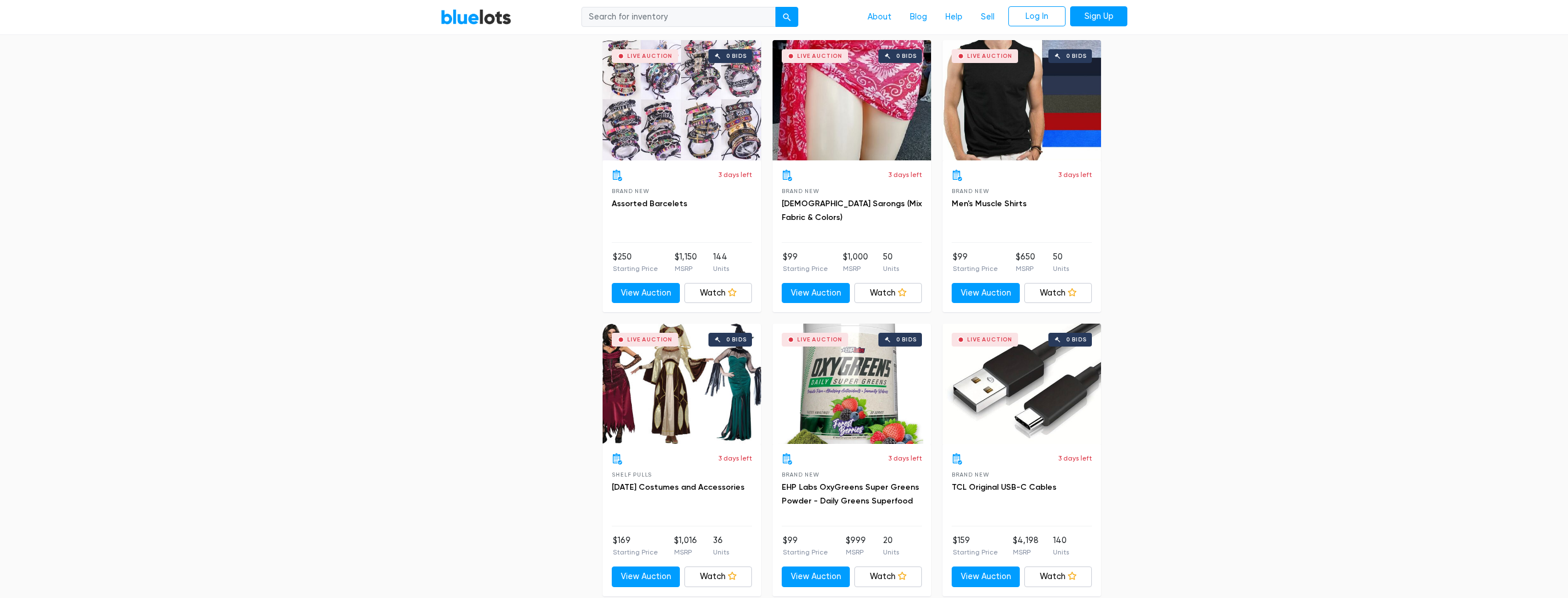
scroll to position [2748, 0]
